Goal: Transaction & Acquisition: Download file/media

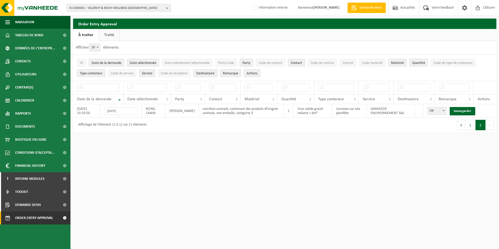
click at [120, 6] on span "01-000001 - VILLEROY & BOCH WELLNESS NV" at bounding box center [116, 8] width 94 height 8
click at [98, 17] on input "text" at bounding box center [119, 16] width 102 height 7
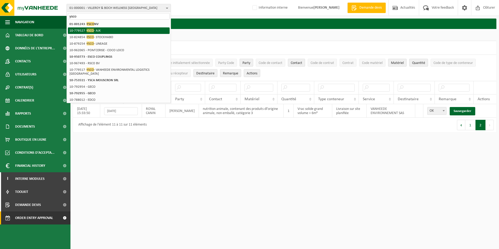
type input "ysco"
click at [91, 28] on li "10-779527 - YSCO - AJK" at bounding box center [119, 30] width 102 height 7
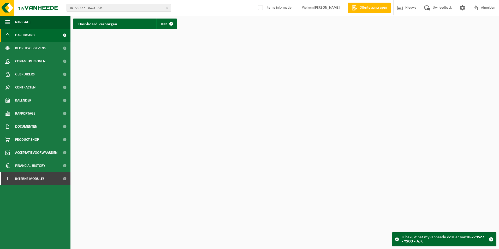
click at [116, 7] on span "10-779527 - YSCO - AJK" at bounding box center [116, 8] width 94 height 8
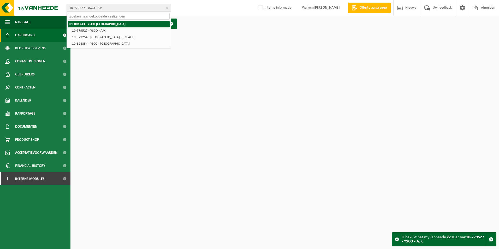
click at [97, 23] on strong "01-001243 - YSCO [GEOGRAPHIC_DATA]" at bounding box center [97, 23] width 56 height 3
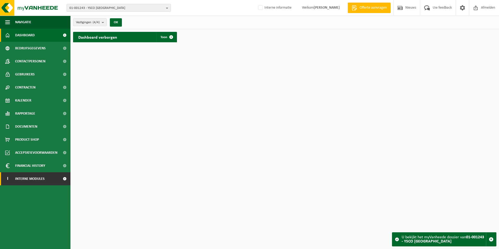
click at [30, 174] on span "Interne modules" at bounding box center [29, 178] width 29 height 13
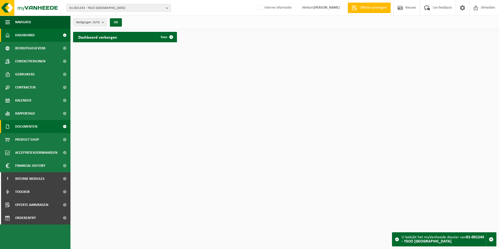
click at [31, 124] on span "Documenten" at bounding box center [26, 126] width 22 height 13
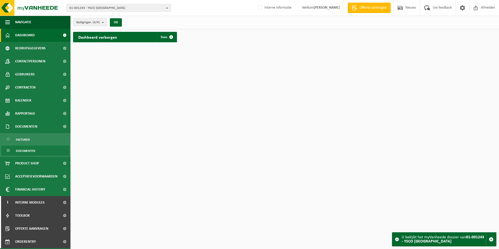
click at [31, 149] on span "Documenten" at bounding box center [25, 151] width 19 height 10
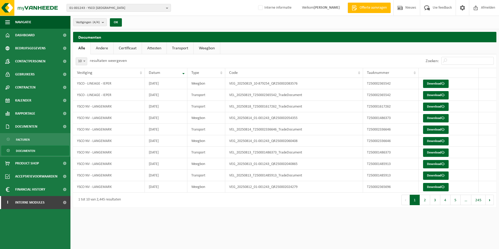
click at [126, 47] on link "Certificaat" at bounding box center [127, 48] width 28 height 12
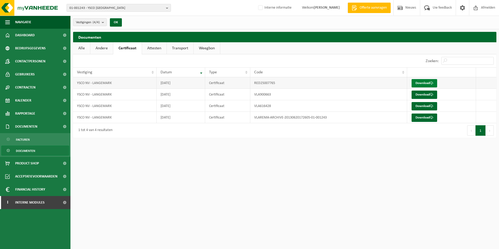
click at [425, 80] on link "Download" at bounding box center [424, 83] width 26 height 8
